Goal: Information Seeking & Learning: Learn about a topic

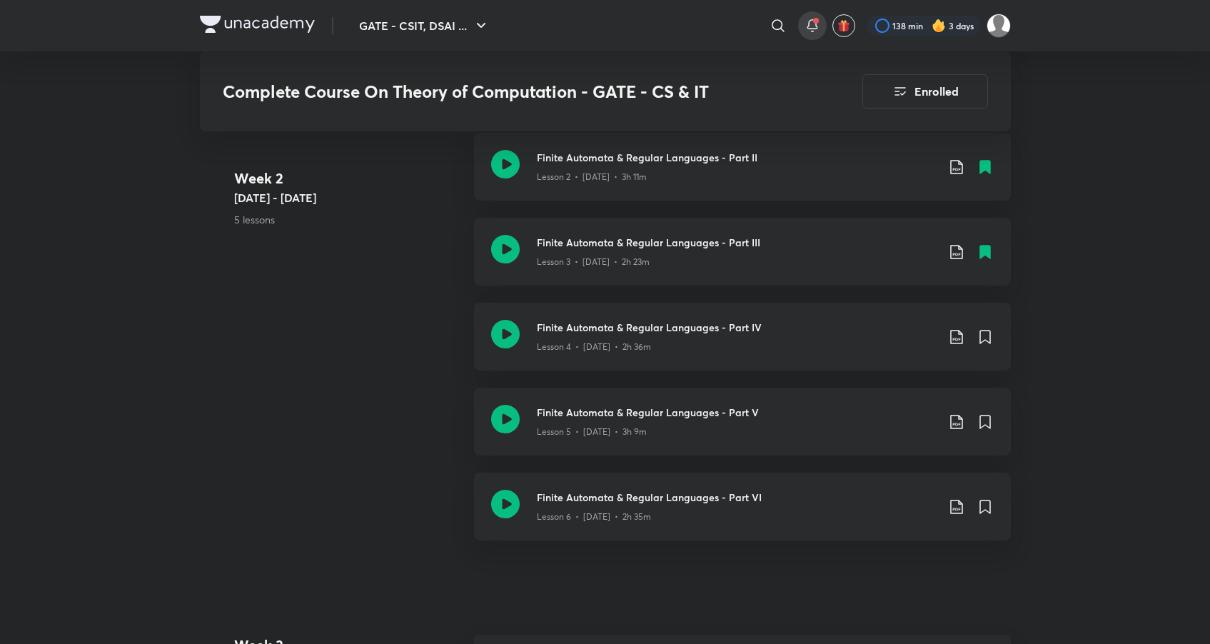
click at [811, 26] on icon at bounding box center [812, 25] width 17 height 17
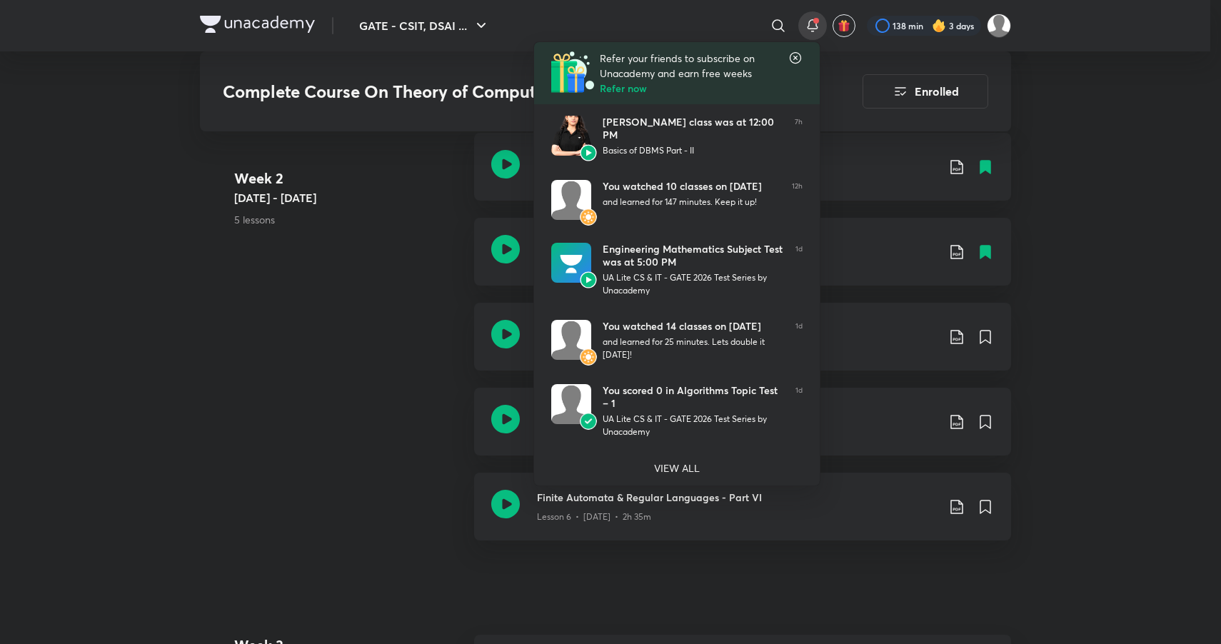
click at [223, 419] on div at bounding box center [610, 322] width 1221 height 644
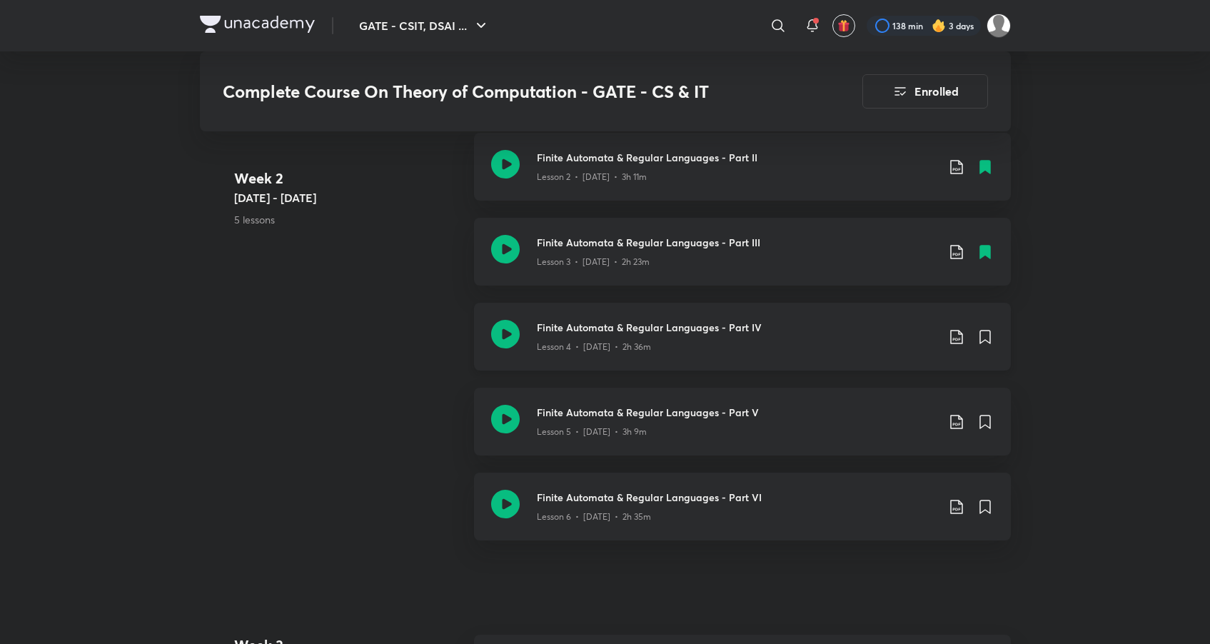
click at [719, 321] on h3 "Finite Automata & Regular Languages - Part IV" at bounding box center [737, 327] width 400 height 15
click at [980, 335] on icon at bounding box center [985, 336] width 10 height 13
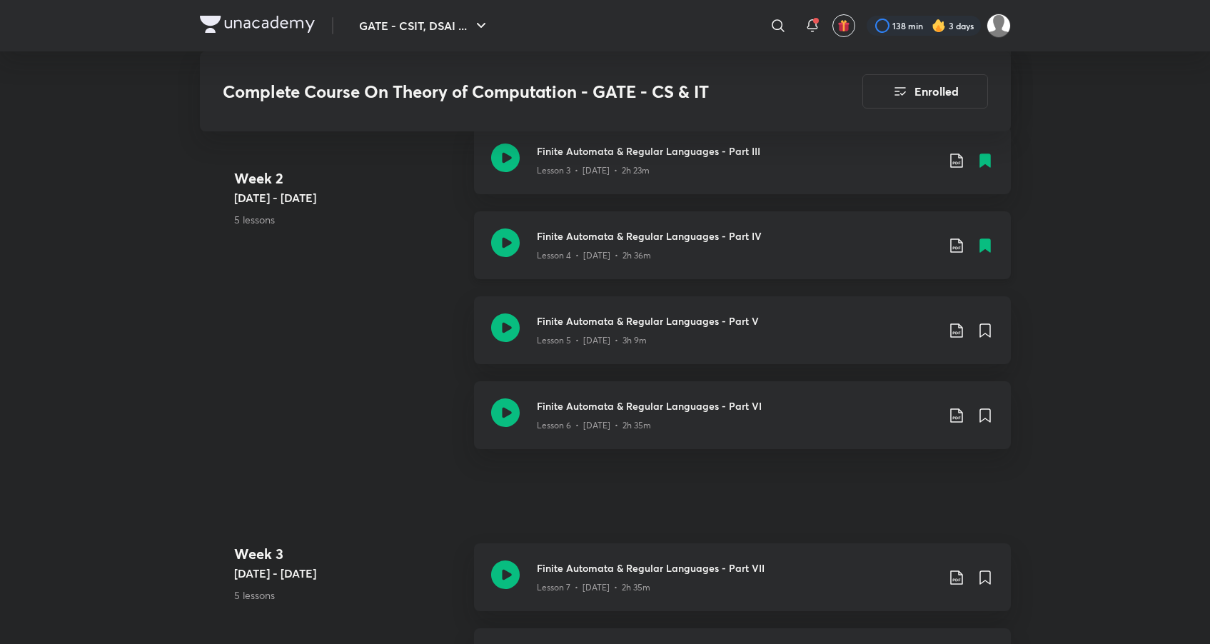
scroll to position [754, 0]
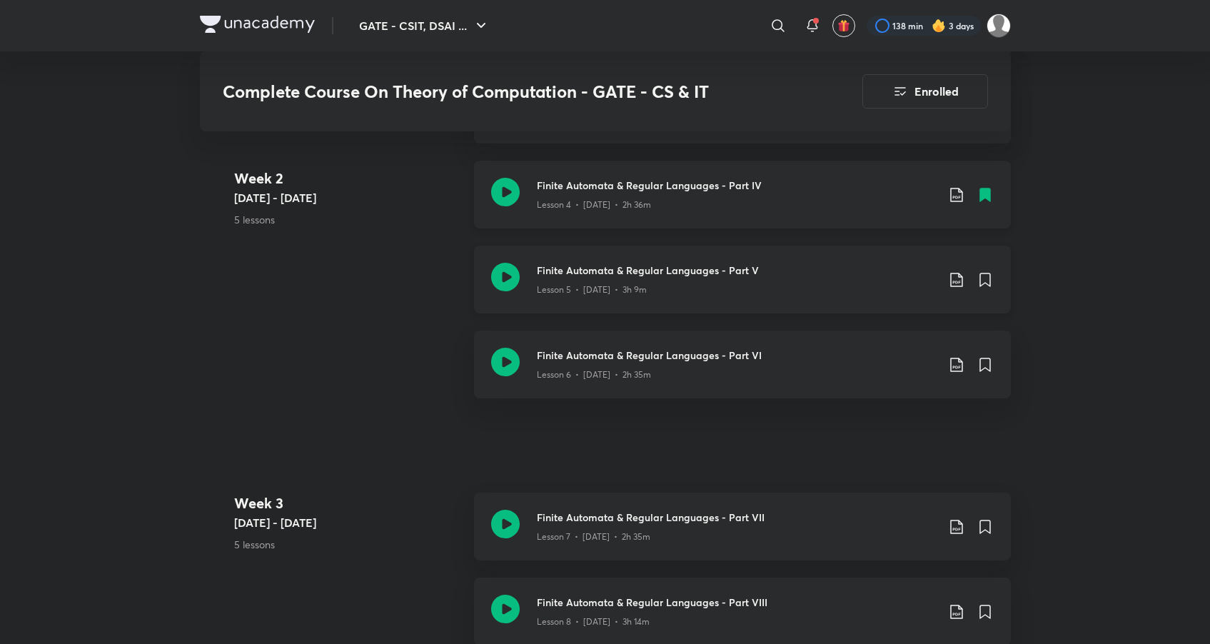
click at [716, 277] on h3 "Finite Automata & Regular Languages - Part V" at bounding box center [737, 270] width 400 height 15
click at [988, 276] on icon at bounding box center [985, 279] width 10 height 13
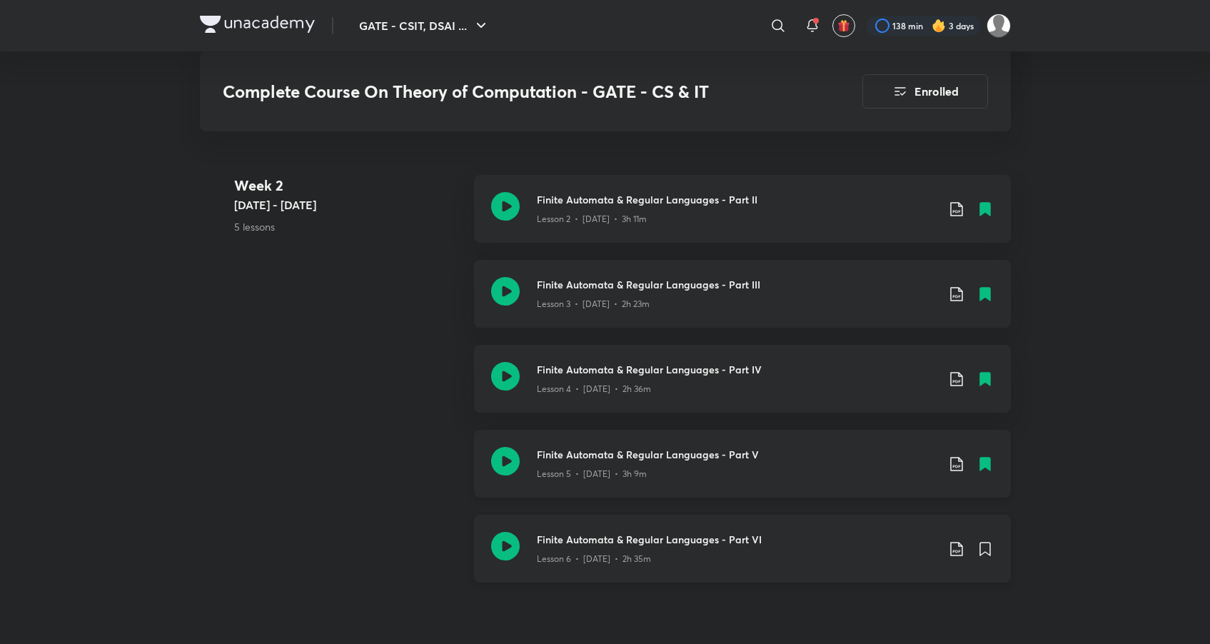
scroll to position [804, 0]
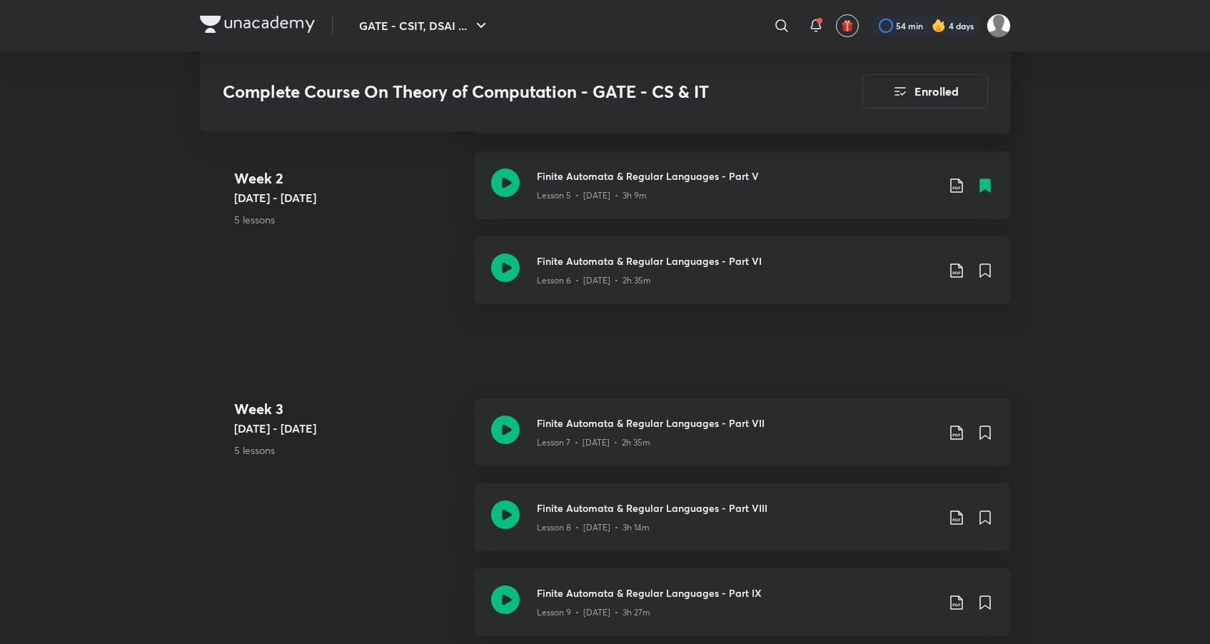
scroll to position [1041, 0]
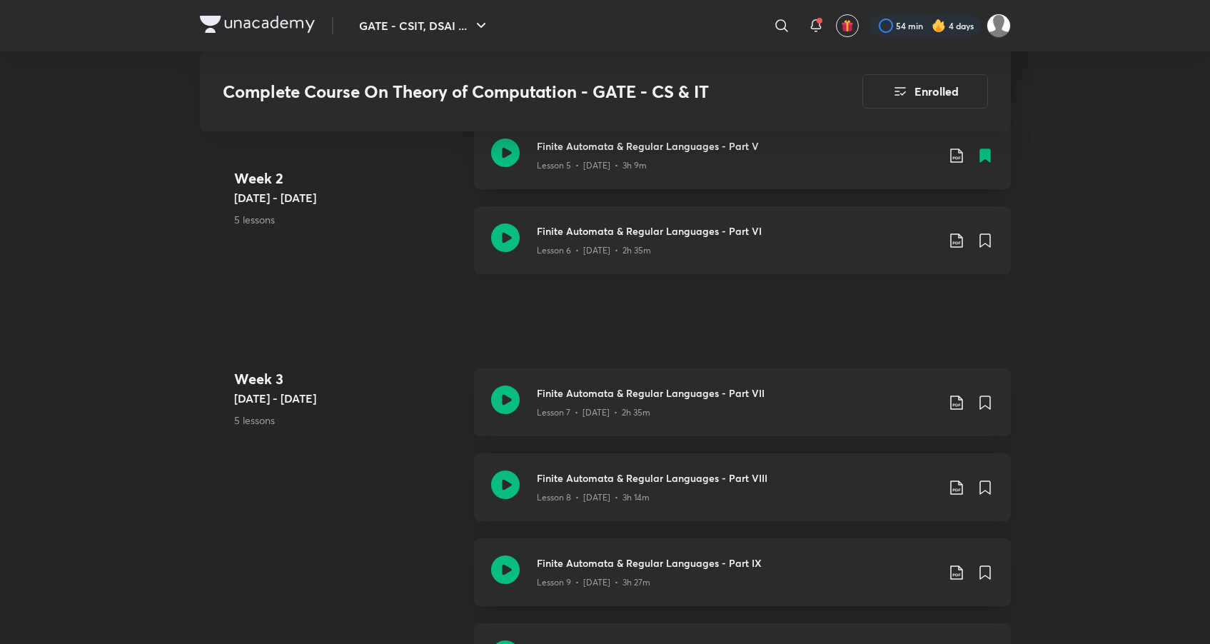
click at [655, 238] on h3 "Finite Automata & Regular Languages - Part VI" at bounding box center [737, 230] width 400 height 15
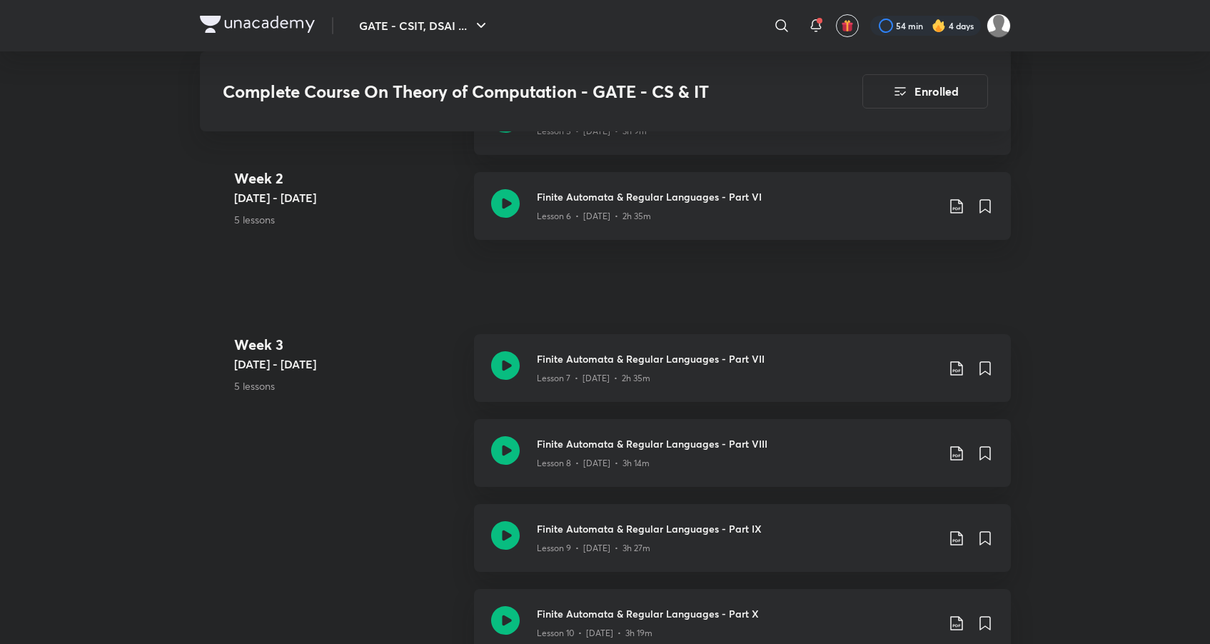
scroll to position [1105, 0]
